Goal: Information Seeking & Learning: Learn about a topic

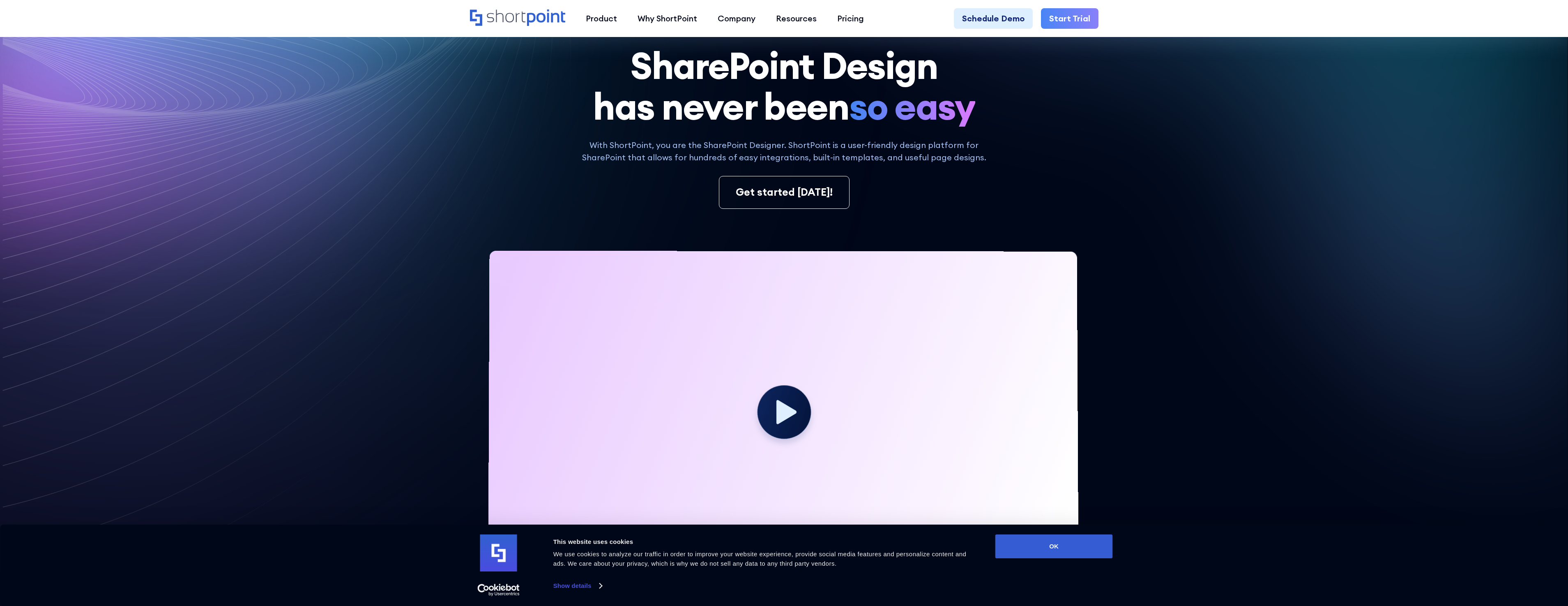
scroll to position [123, 0]
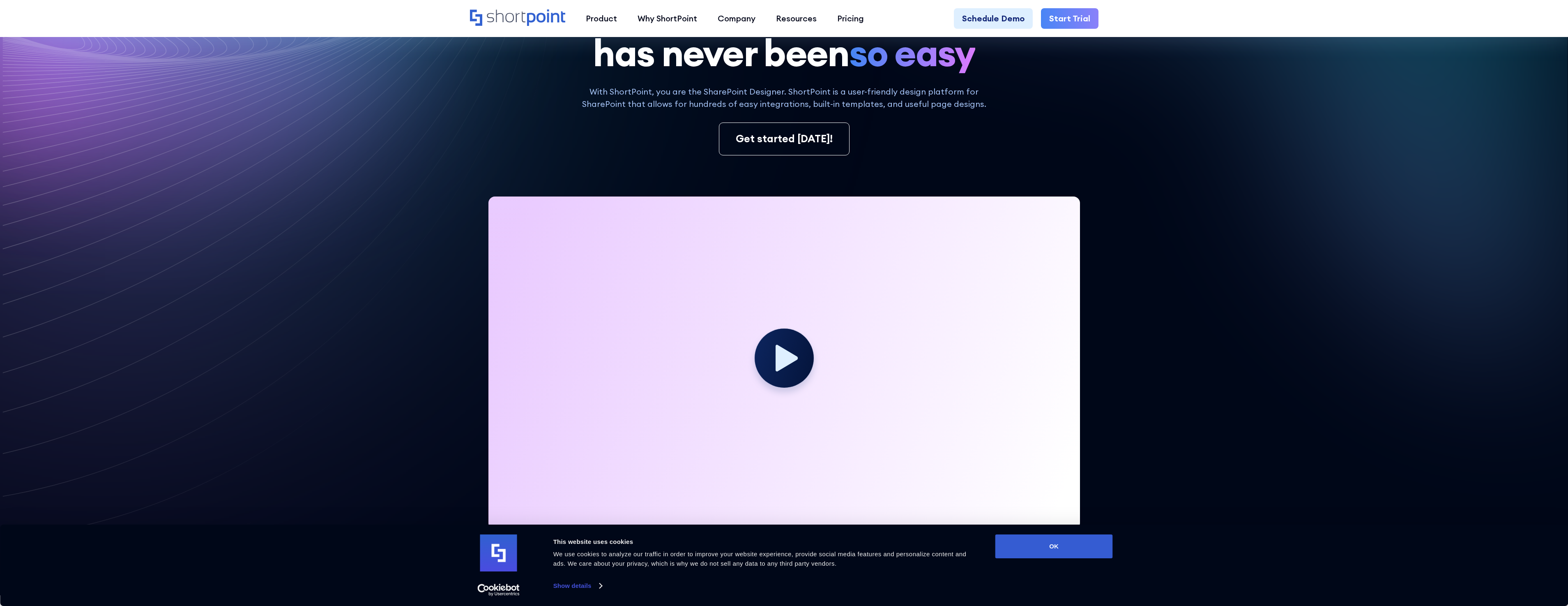
click at [789, 357] on icon at bounding box center [786, 358] width 22 height 27
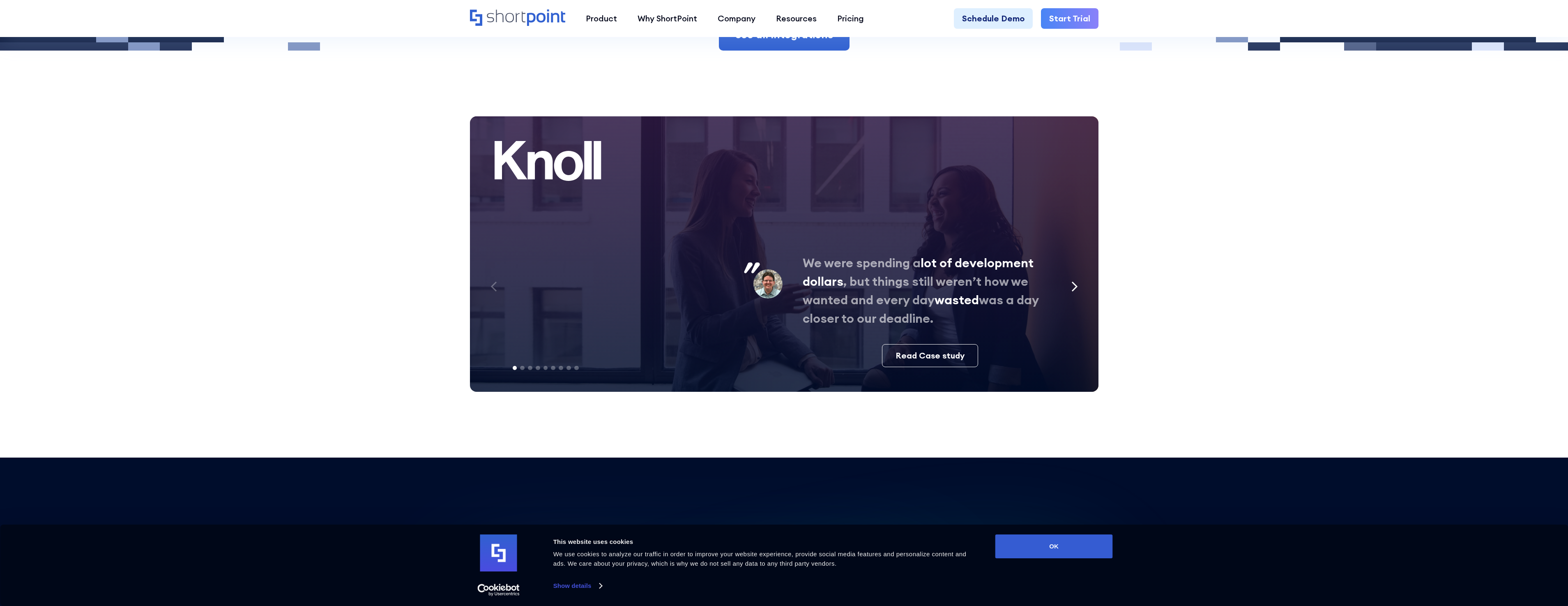
scroll to position [4069, 0]
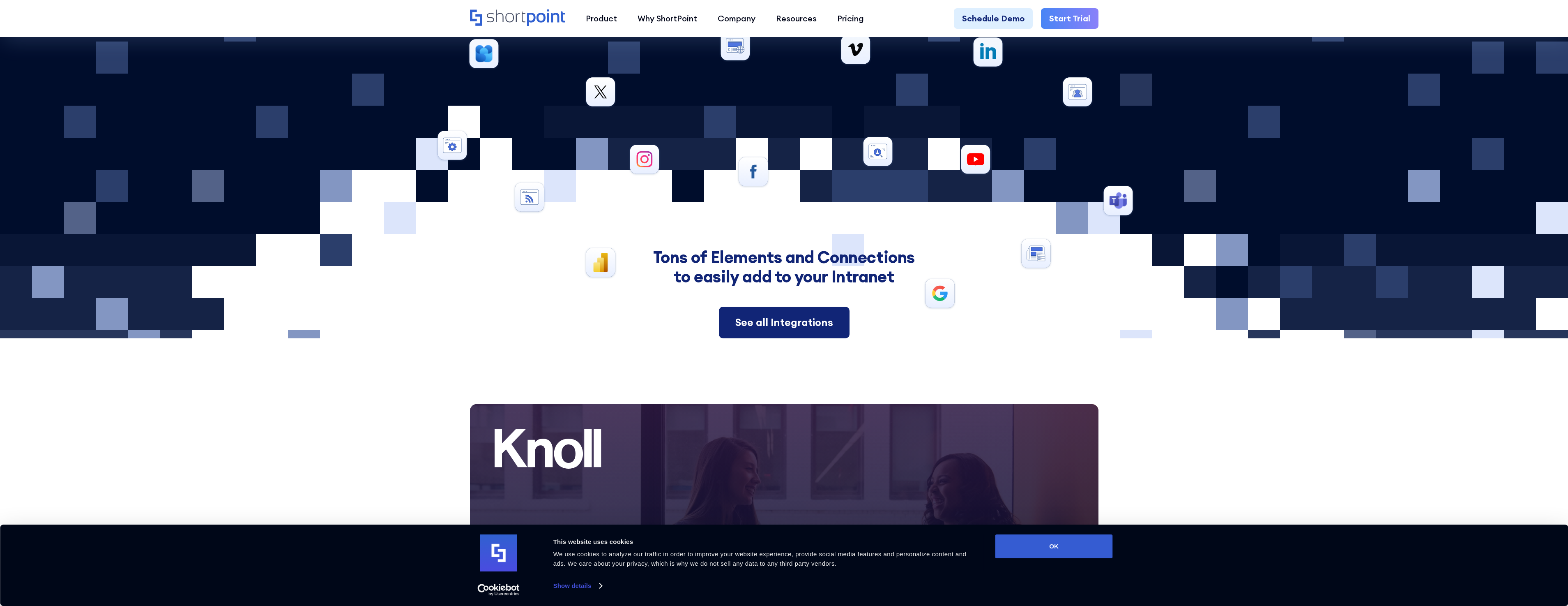
click at [777, 320] on link "See all Integrations" at bounding box center [784, 322] width 131 height 32
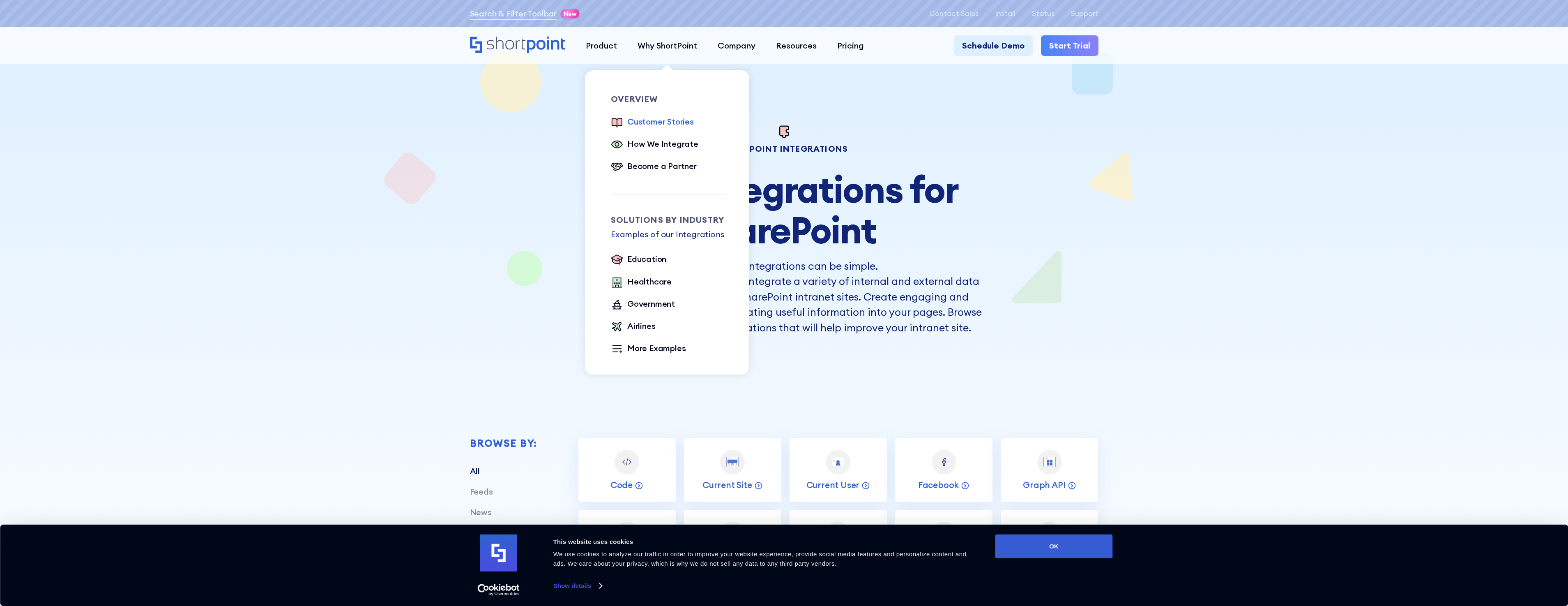
click at [663, 122] on div "Customer Stories" at bounding box center [660, 122] width 66 height 12
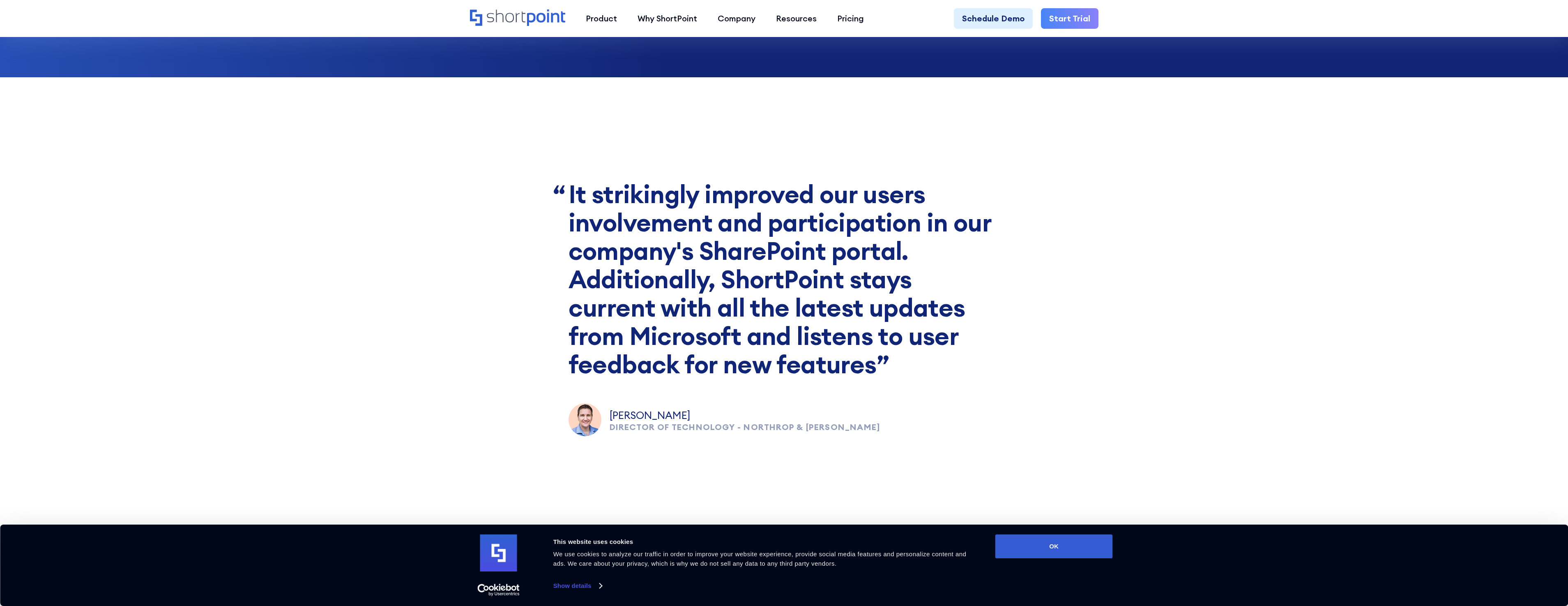
scroll to position [3453, 0]
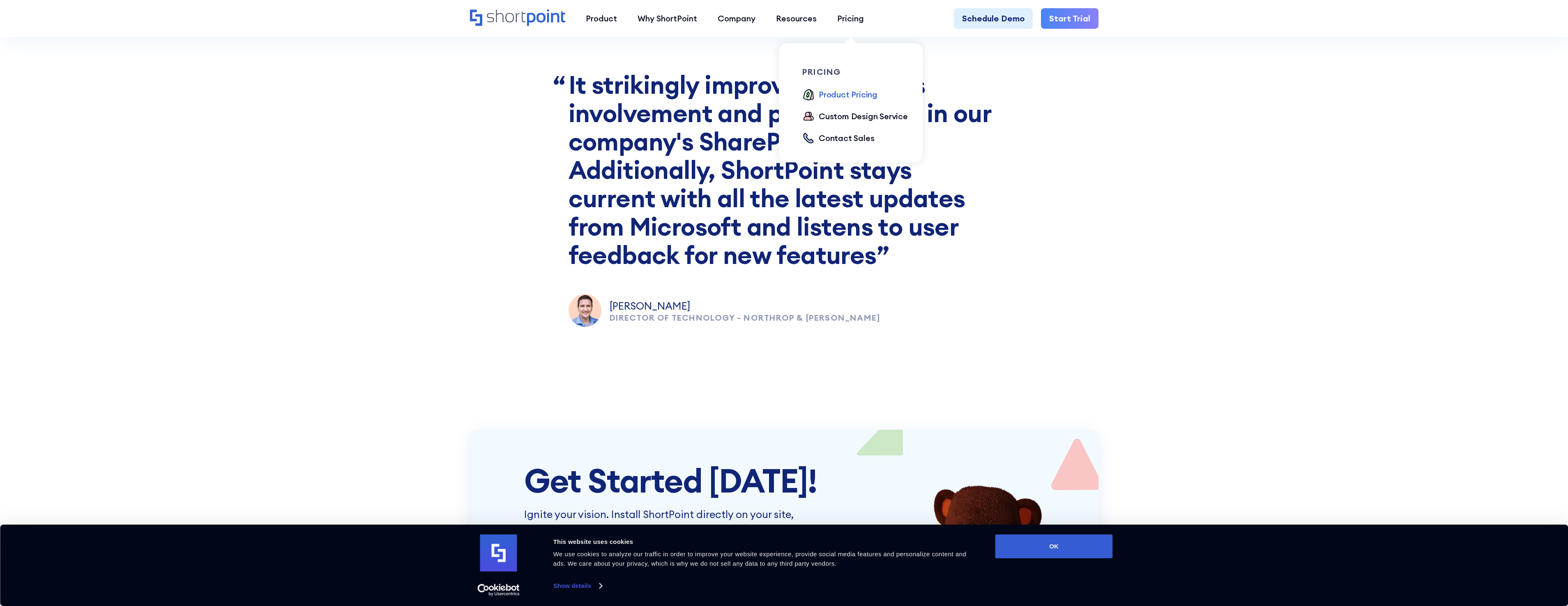
click at [842, 97] on div "Product Pricing" at bounding box center [848, 94] width 59 height 12
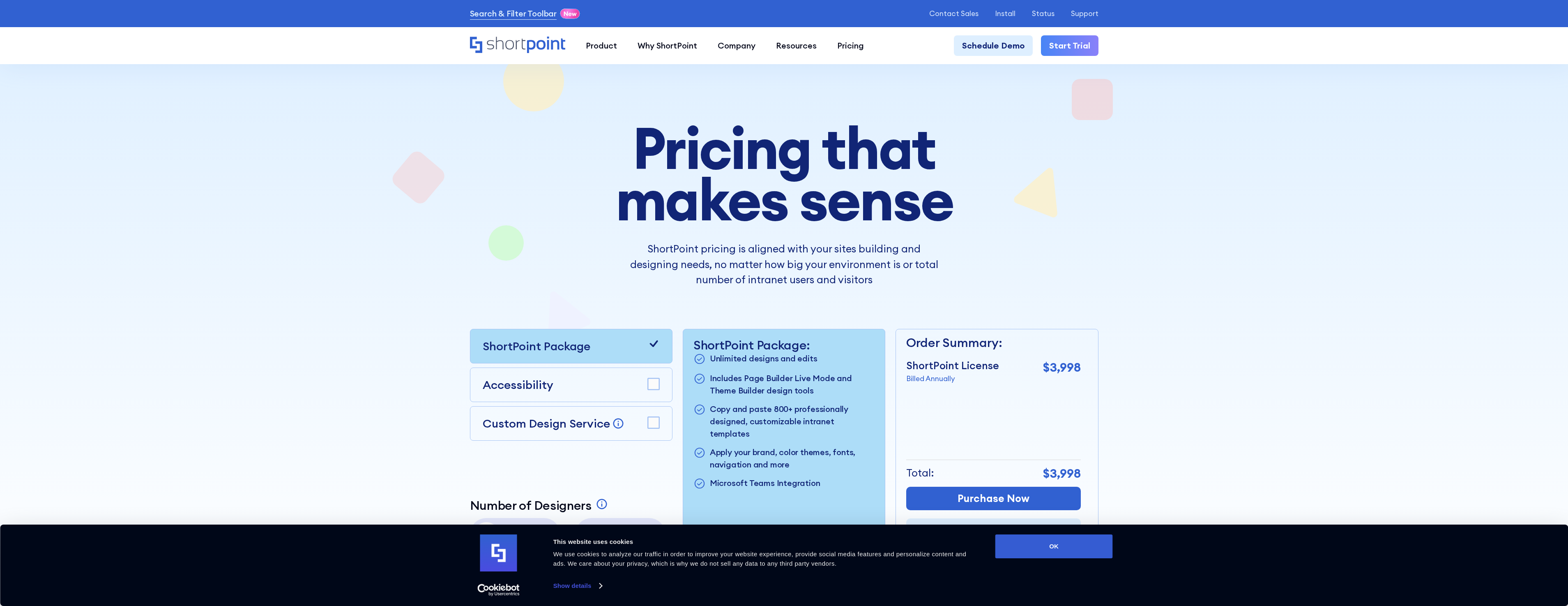
scroll to position [82, 0]
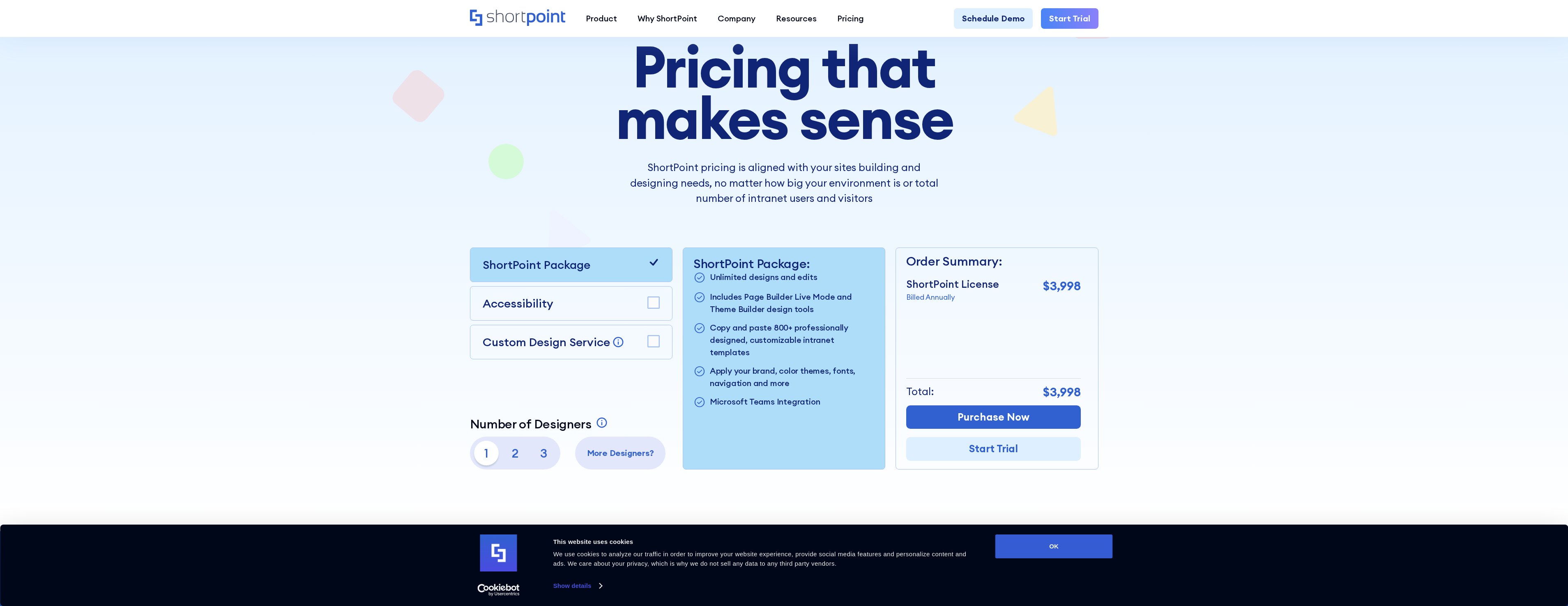
click at [648, 295] on div "Accessibility" at bounding box center [571, 303] width 177 height 17
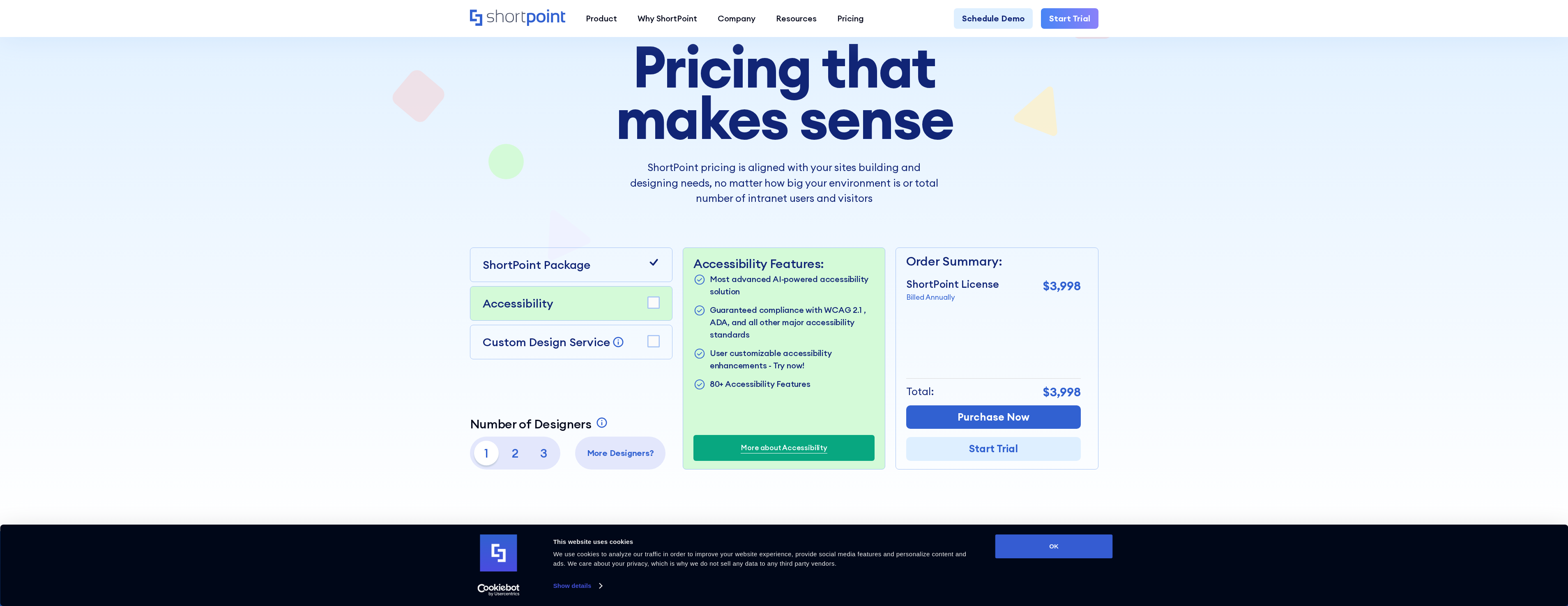
click at [648, 301] on rect at bounding box center [653, 302] width 12 height 12
click at [659, 341] on rect at bounding box center [653, 341] width 12 height 12
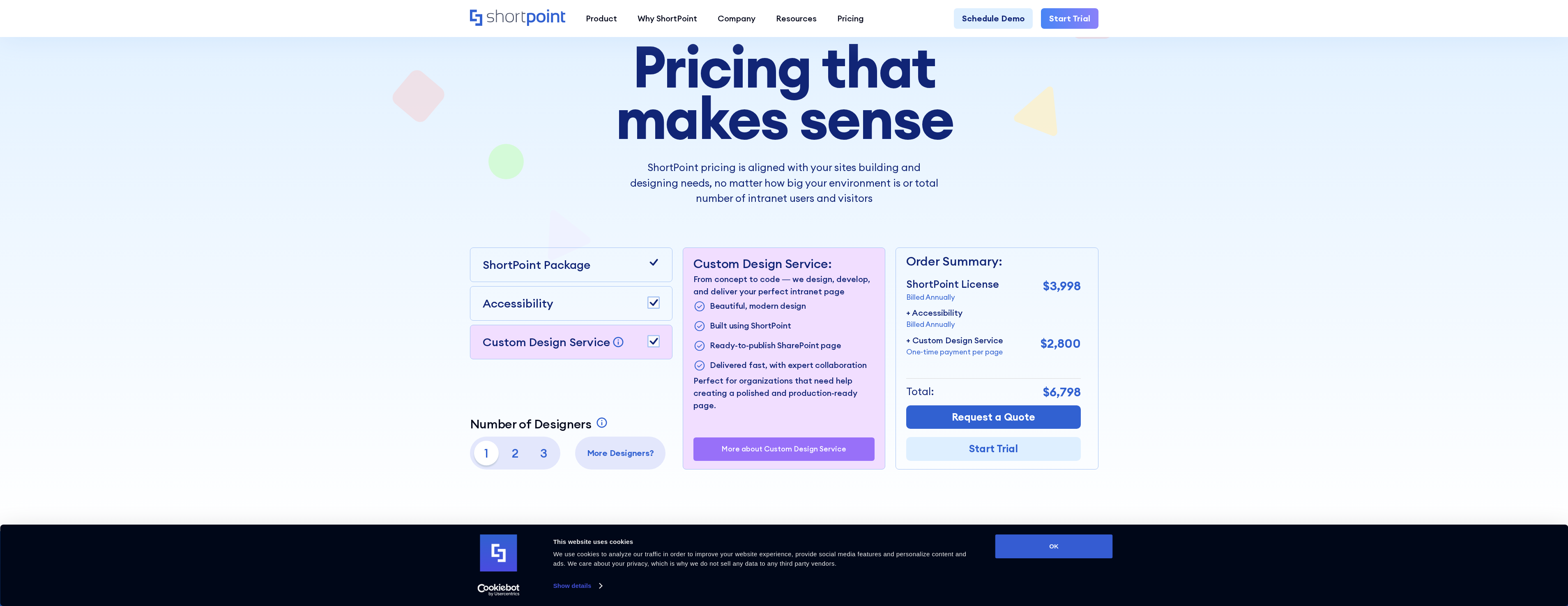
click at [657, 344] on rect at bounding box center [653, 341] width 12 height 12
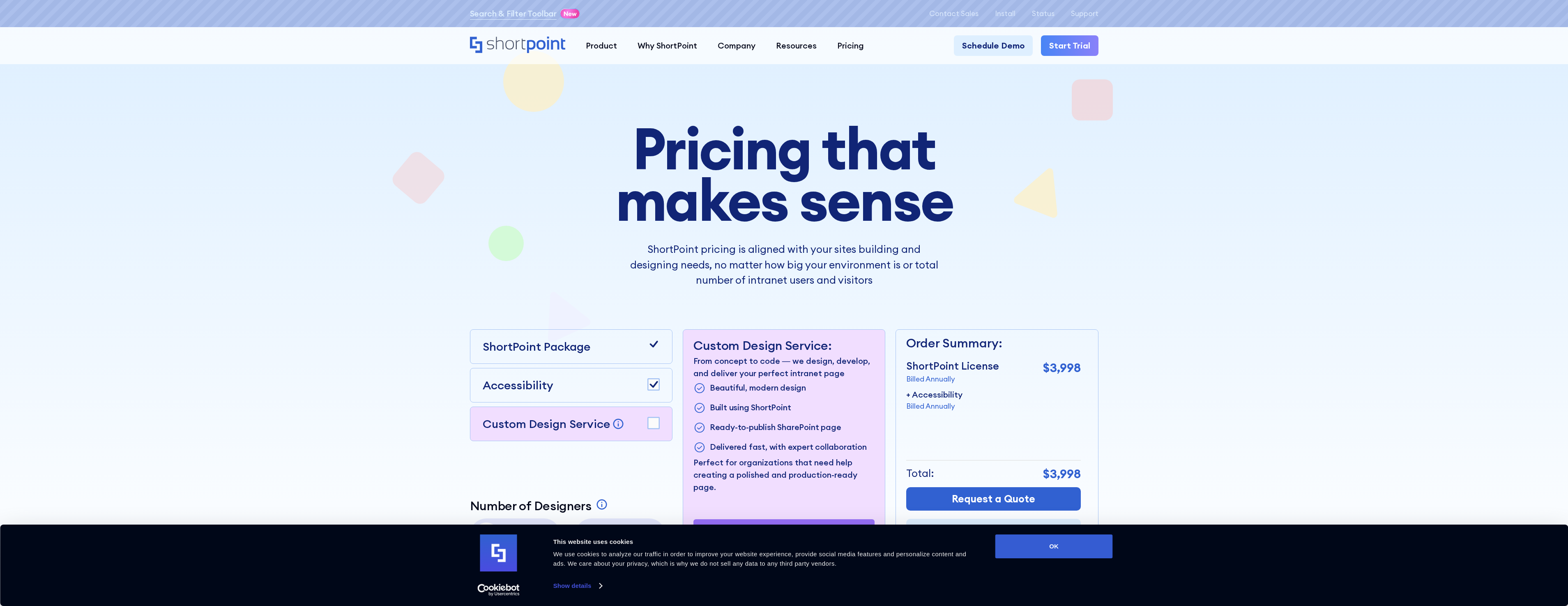
scroll to position [0, 0]
